Goal: Find specific page/section: Find specific page/section

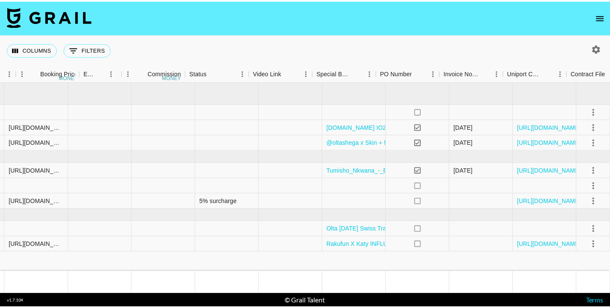
scroll to position [0, 804]
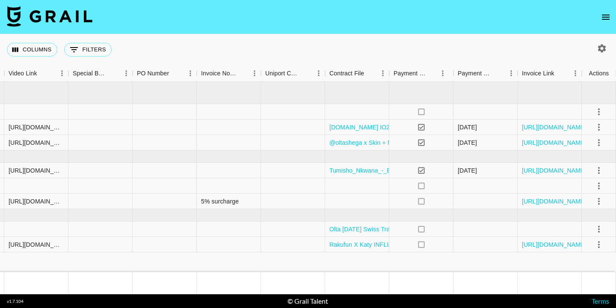
click at [605, 13] on icon "open drawer" at bounding box center [606, 17] width 10 height 10
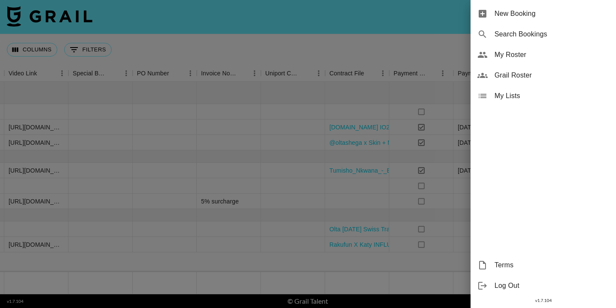
click at [505, 35] on span "Search Bookings" at bounding box center [552, 34] width 115 height 10
select select "id"
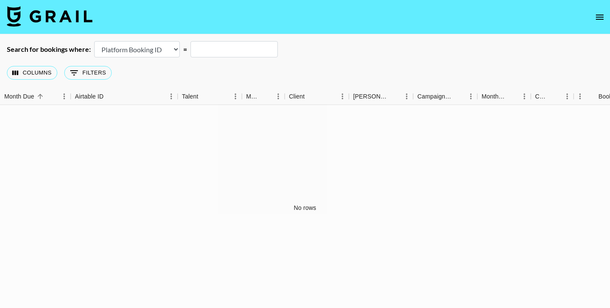
click at [595, 16] on icon "open drawer" at bounding box center [599, 17] width 10 height 10
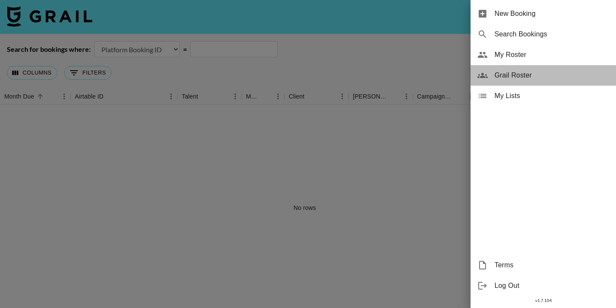
click at [491, 71] on div "Grail Roster" at bounding box center [543, 75] width 145 height 21
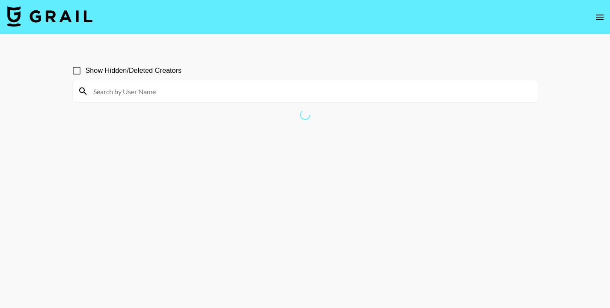
click at [164, 93] on input at bounding box center [310, 91] width 444 height 14
click at [72, 71] on input "Show Hidden/Deleted Creators" at bounding box center [77, 71] width 18 height 18
checkbox input "true"
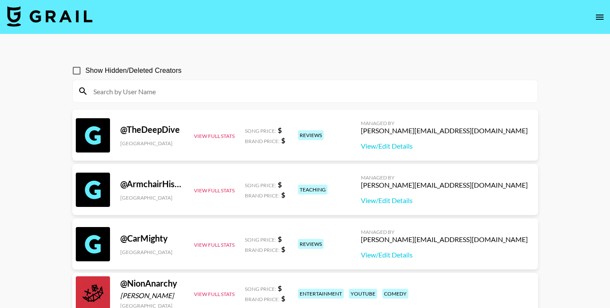
click at [149, 95] on input at bounding box center [310, 91] width 444 height 14
paste input "mvrubi"
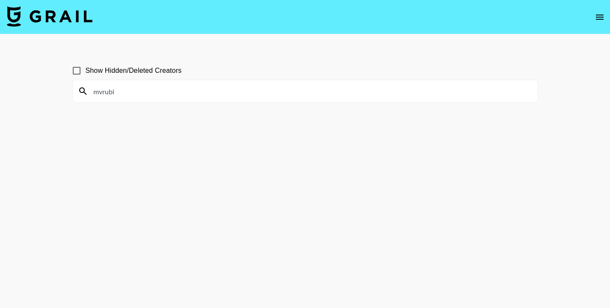
type input "mvrubi"
click at [78, 69] on input "Show Hidden/Deleted Creators" at bounding box center [77, 71] width 18 height 18
checkbox input "true"
click at [125, 94] on input "mvrubi" at bounding box center [310, 91] width 444 height 14
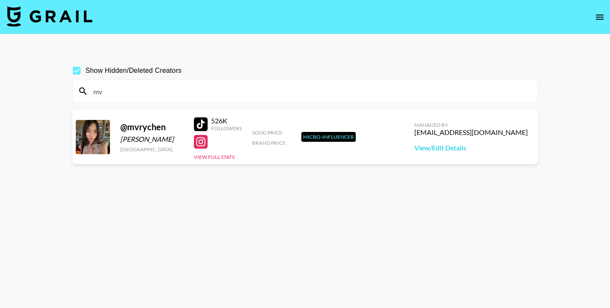
type input "m"
